Goal: Task Accomplishment & Management: Complete application form

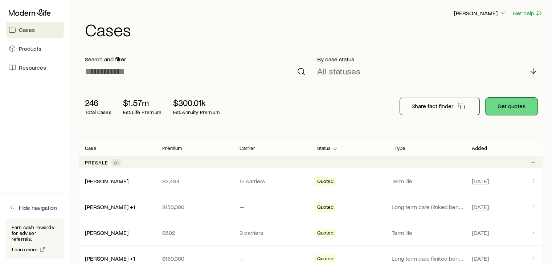
click at [517, 103] on button "Get quotes" at bounding box center [512, 106] width 52 height 17
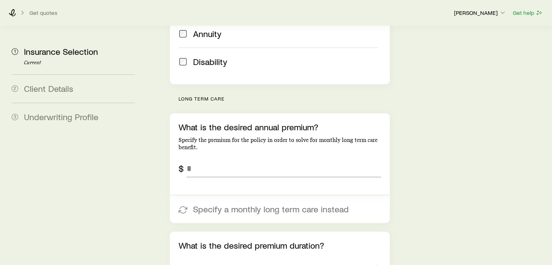
scroll to position [261, 0]
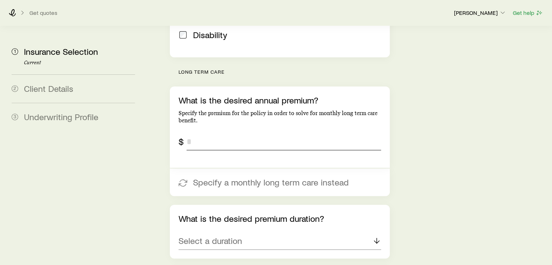
click at [247, 133] on input "tel" at bounding box center [284, 141] width 194 height 17
type input "*******"
click at [242, 232] on div "Select a duration" at bounding box center [280, 240] width 202 height 17
click at [224, 253] on li "1 Pay" at bounding box center [278, 261] width 198 height 16
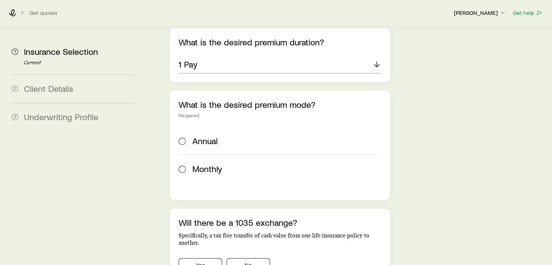
scroll to position [459, 0]
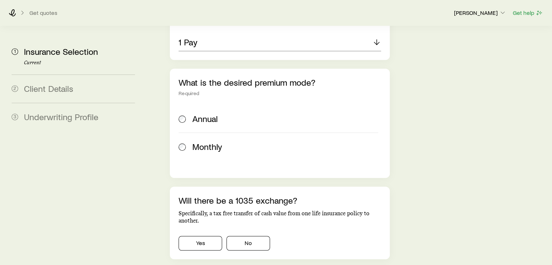
click at [197, 114] on span "Annual" at bounding box center [204, 119] width 25 height 10
click at [252, 236] on button "No" at bounding box center [248, 243] width 44 height 15
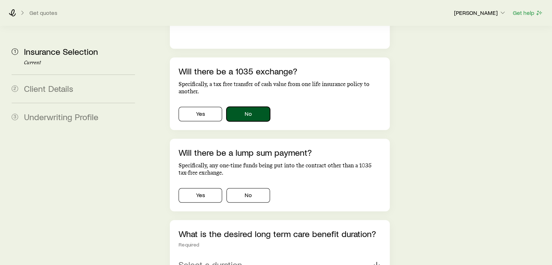
scroll to position [641, 0]
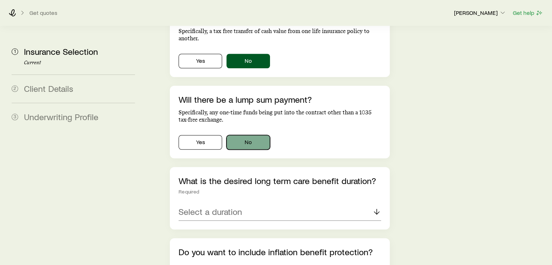
click at [266, 135] on button "No" at bounding box center [248, 142] width 44 height 15
click at [264, 203] on div "Select a duration" at bounding box center [280, 211] width 202 height 17
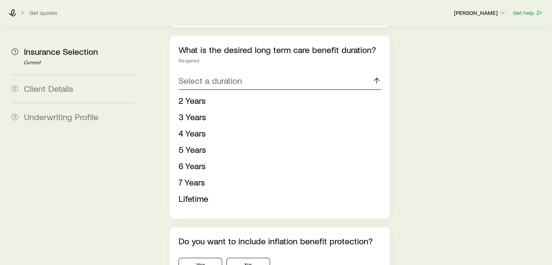
scroll to position [791, 0]
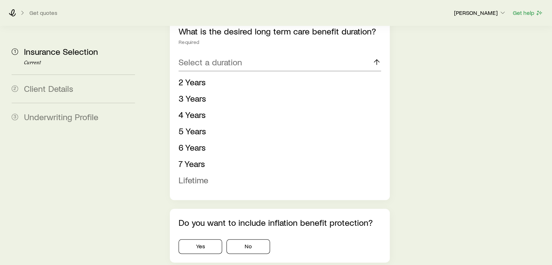
click at [211, 172] on li "Lifetime" at bounding box center [278, 180] width 198 height 16
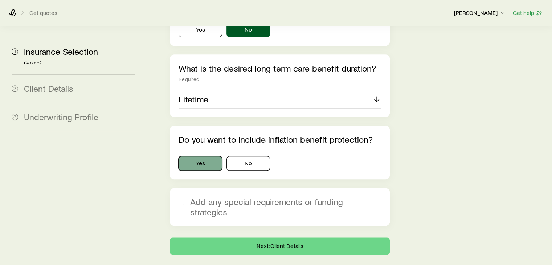
click at [197, 156] on button "Yes" at bounding box center [201, 163] width 44 height 15
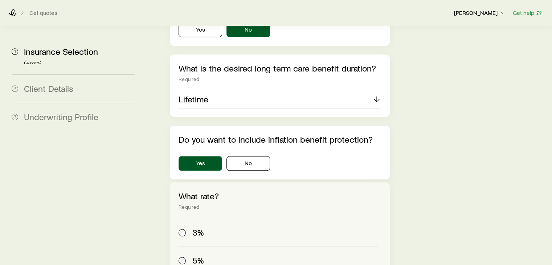
click at [184, 255] on span at bounding box center [183, 260] width 8 height 10
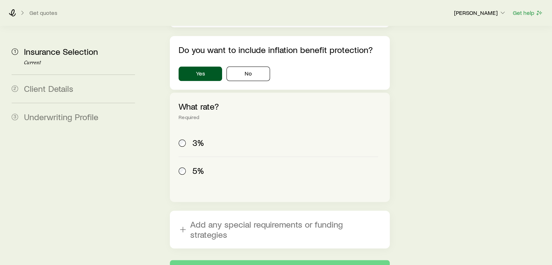
scroll to position [866, 0]
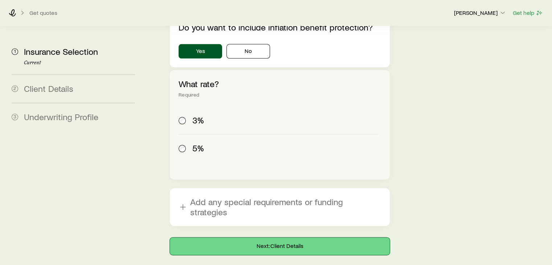
click at [274, 237] on button "Next: Client Details" at bounding box center [280, 245] width 220 height 17
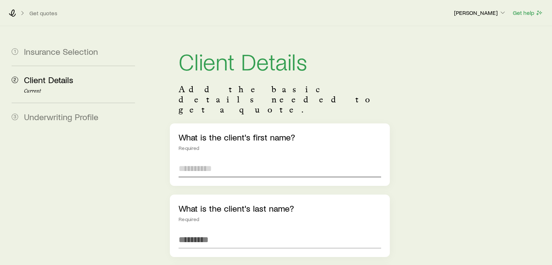
click at [181, 160] on input "text" at bounding box center [280, 168] width 202 height 17
type input "****"
type input "******"
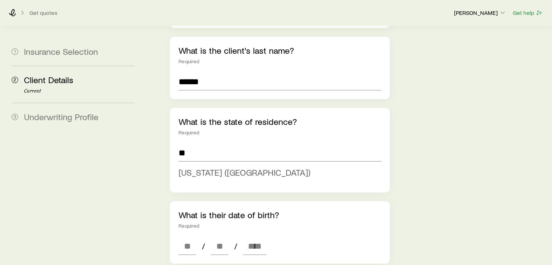
click at [184, 167] on span "[US_STATE] ([GEOGRAPHIC_DATA])" at bounding box center [245, 172] width 132 height 11
type input "**********"
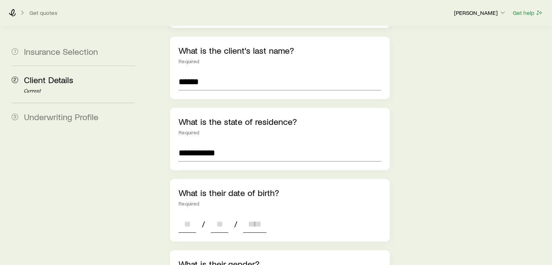
click at [187, 215] on input at bounding box center [187, 223] width 17 height 17
type input "**"
type input "****"
type input "*"
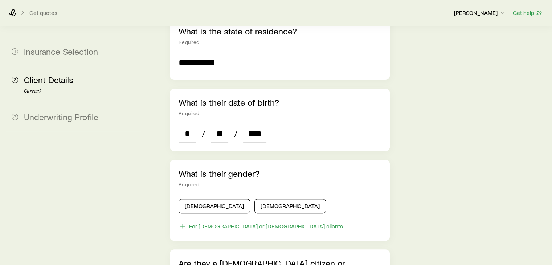
scroll to position [285, 0]
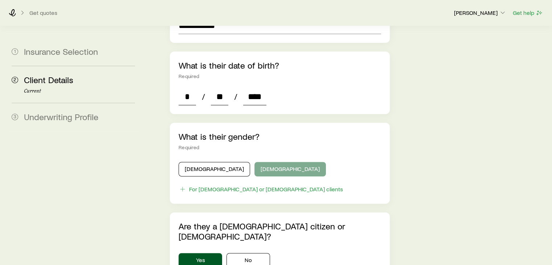
type input "****"
click at [254, 162] on button "[DEMOGRAPHIC_DATA]" at bounding box center [290, 169] width 72 height 15
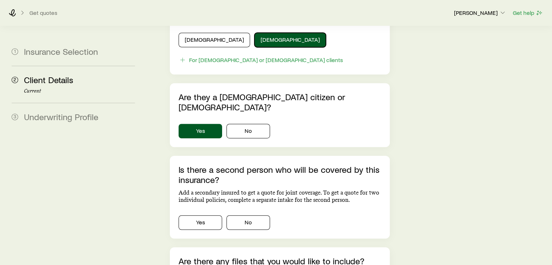
scroll to position [430, 0]
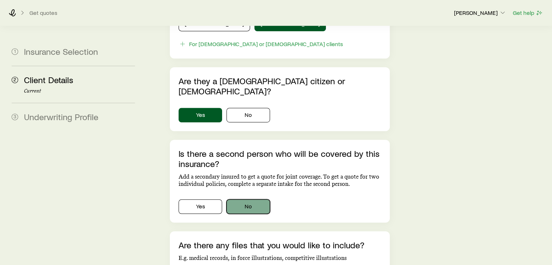
click at [250, 199] on button "No" at bounding box center [248, 206] width 44 height 15
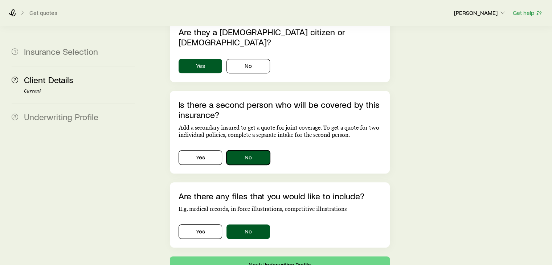
scroll to position [498, 0]
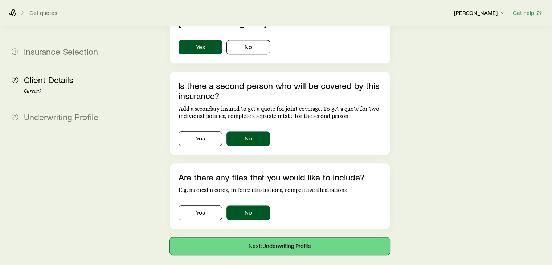
click at [268, 237] on button "Next: Underwriting Profile" at bounding box center [280, 245] width 220 height 17
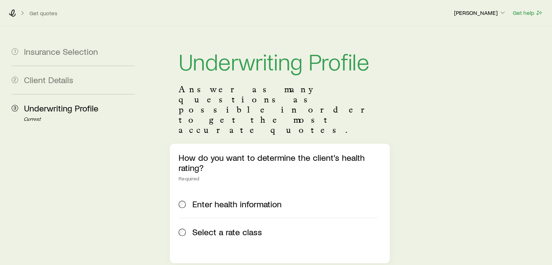
click at [222, 218] on label "Select a rate class" at bounding box center [278, 232] width 199 height 28
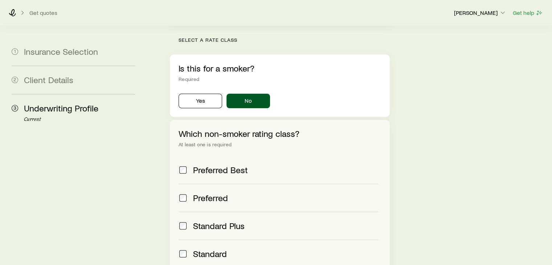
scroll to position [243, 0]
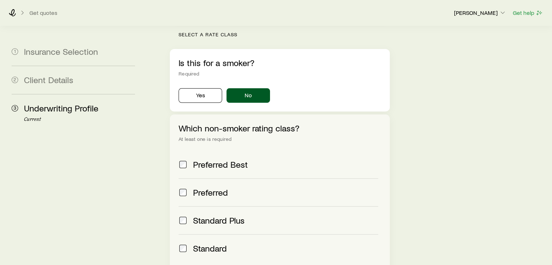
click at [205, 187] on span "Preferred" at bounding box center [210, 192] width 35 height 10
click at [211, 243] on span "Standard" at bounding box center [210, 248] width 34 height 10
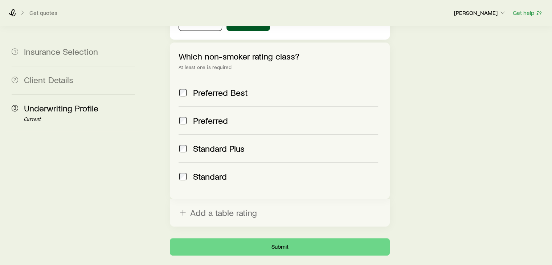
scroll to position [335, 0]
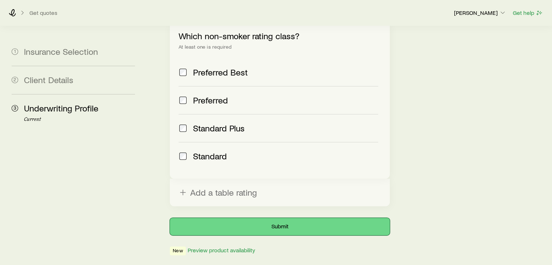
click at [292, 218] on button "Submit" at bounding box center [280, 226] width 220 height 17
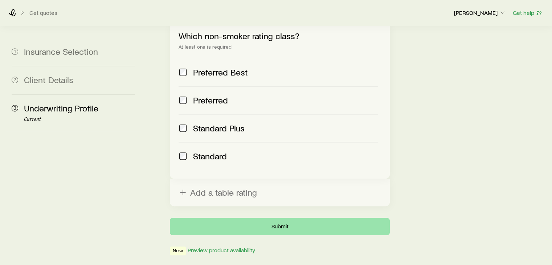
scroll to position [0, 0]
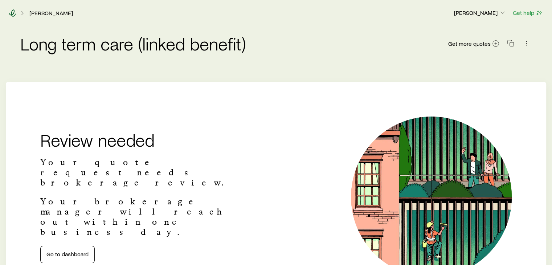
click at [12, 13] on icon at bounding box center [12, 12] width 7 height 7
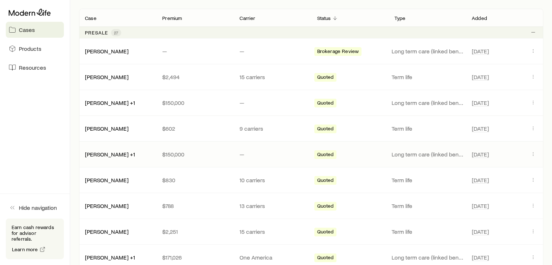
scroll to position [131, 0]
click at [100, 155] on link "[PERSON_NAME] +1" at bounding box center [110, 153] width 50 height 7
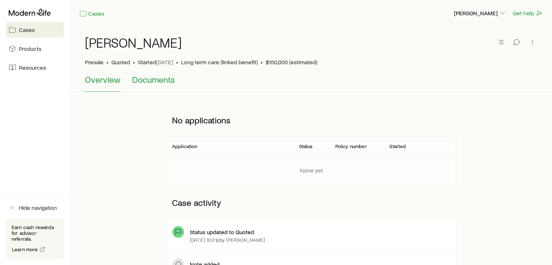
click at [148, 79] on span "Documents" at bounding box center [153, 79] width 43 height 10
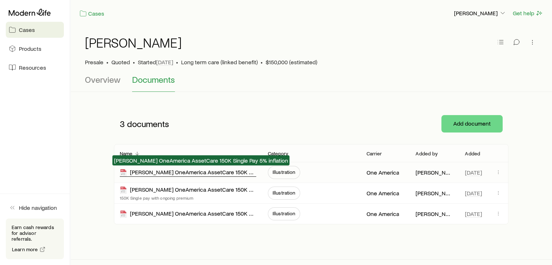
click at [174, 172] on div "[PERSON_NAME] OneAmerica AssetCare 150K Single Pay 5% inflation" at bounding box center [188, 172] width 136 height 8
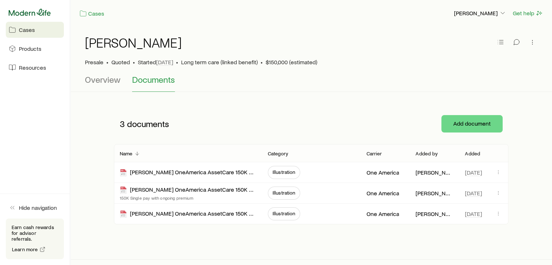
click at [37, 13] on icon at bounding box center [30, 12] width 42 height 7
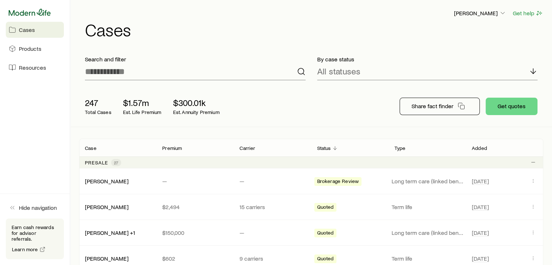
click at [26, 11] on icon at bounding box center [30, 12] width 42 height 7
click at [25, 69] on span "Resources" at bounding box center [32, 67] width 27 height 7
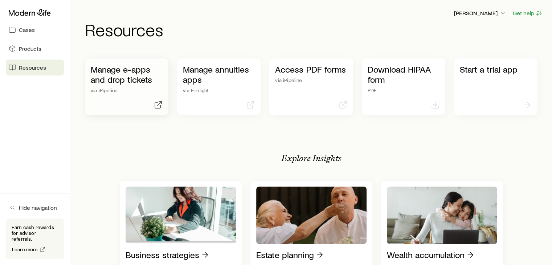
click at [142, 77] on p "Manage e-apps and drop tickets" at bounding box center [127, 74] width 72 height 20
click at [476, 15] on p "[PERSON_NAME]" at bounding box center [480, 12] width 52 height 7
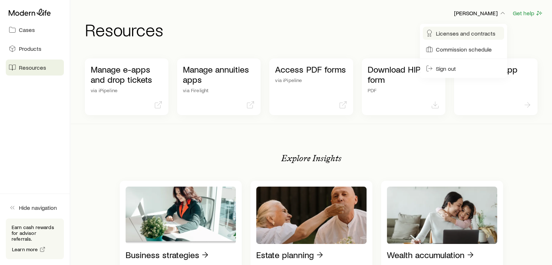
click at [461, 33] on span "Licenses and contracts" at bounding box center [466, 33] width 60 height 7
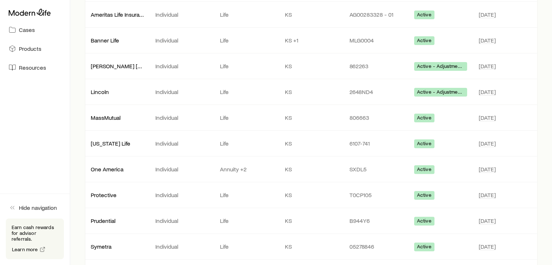
scroll to position [205, 0]
drag, startPoint x: 347, startPoint y: 167, endPoint x: 370, endPoint y: 170, distance: 23.0
click at [370, 170] on div "SXDL5" at bounding box center [376, 168] width 65 height 7
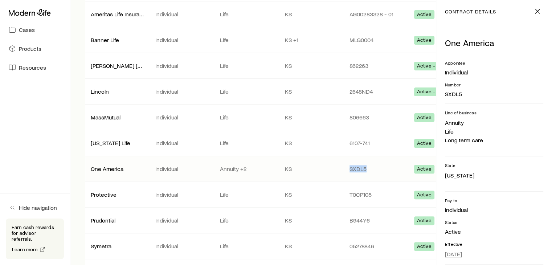
copy p "SXDL5"
